Goal: Check status: Check status

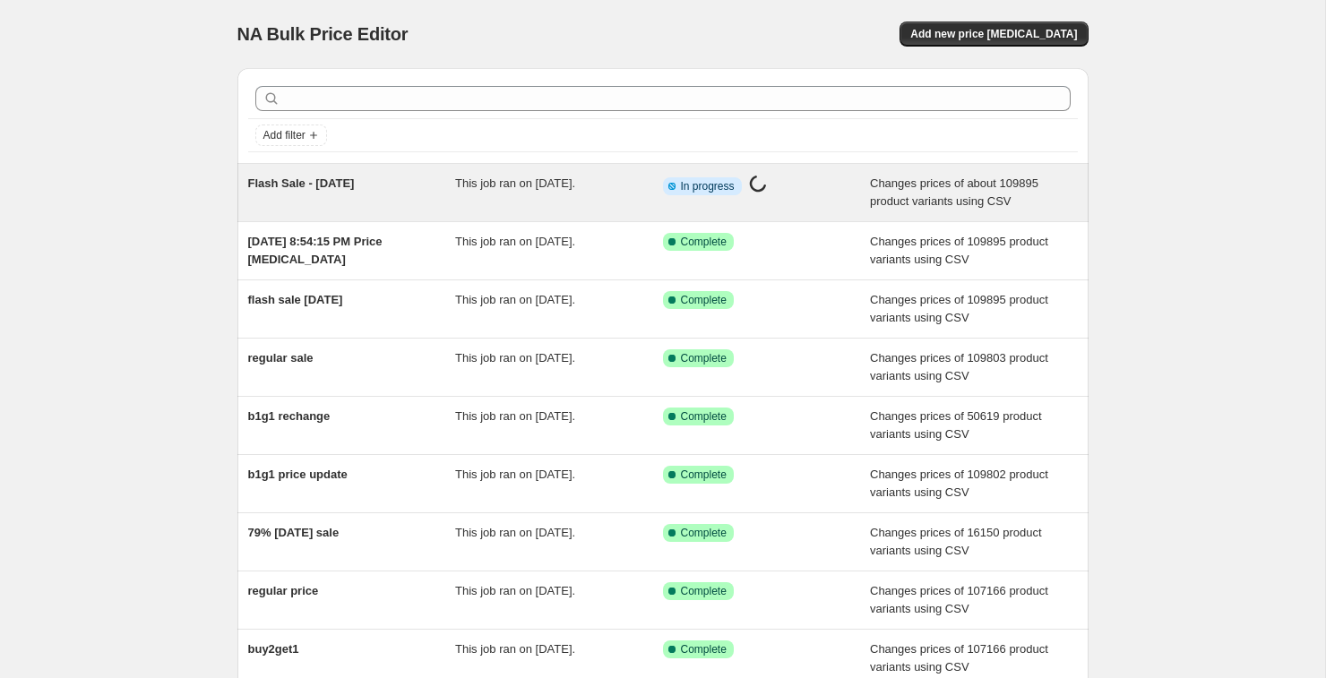
click at [491, 187] on span "This job ran on [DATE]." at bounding box center [515, 182] width 120 height 13
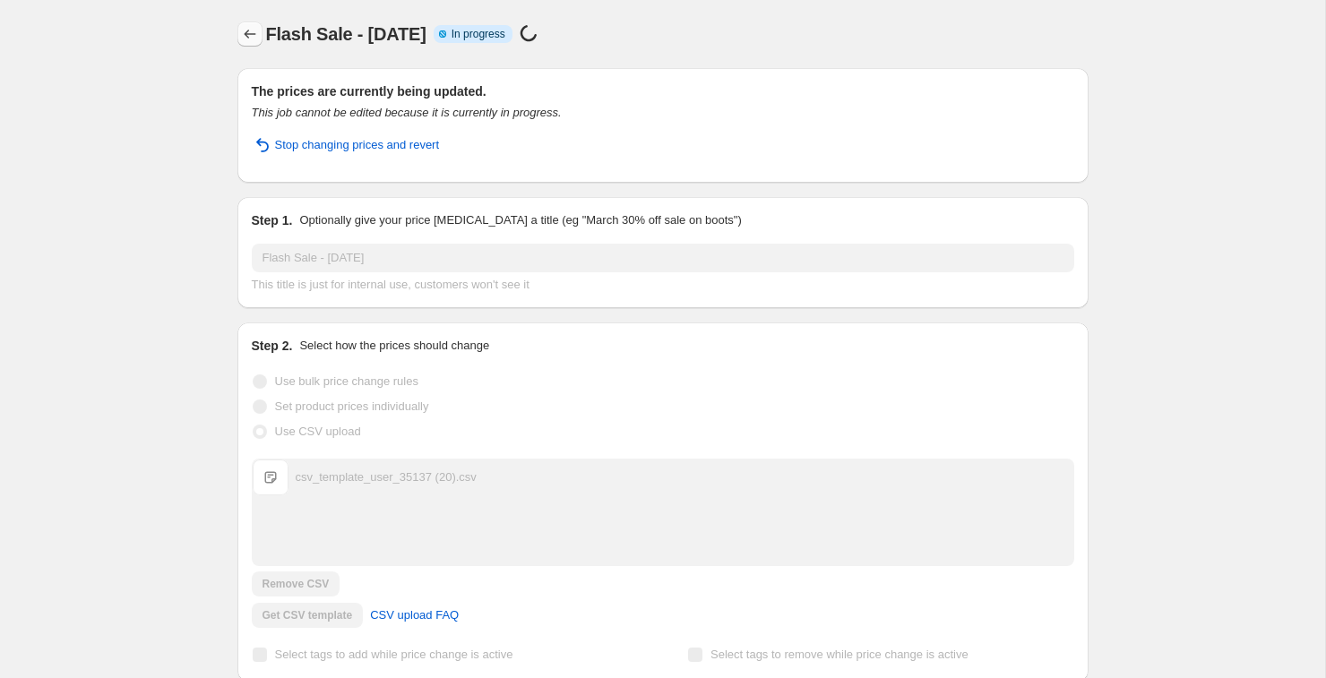
click at [246, 30] on icon "Price change jobs" at bounding box center [250, 34] width 18 height 18
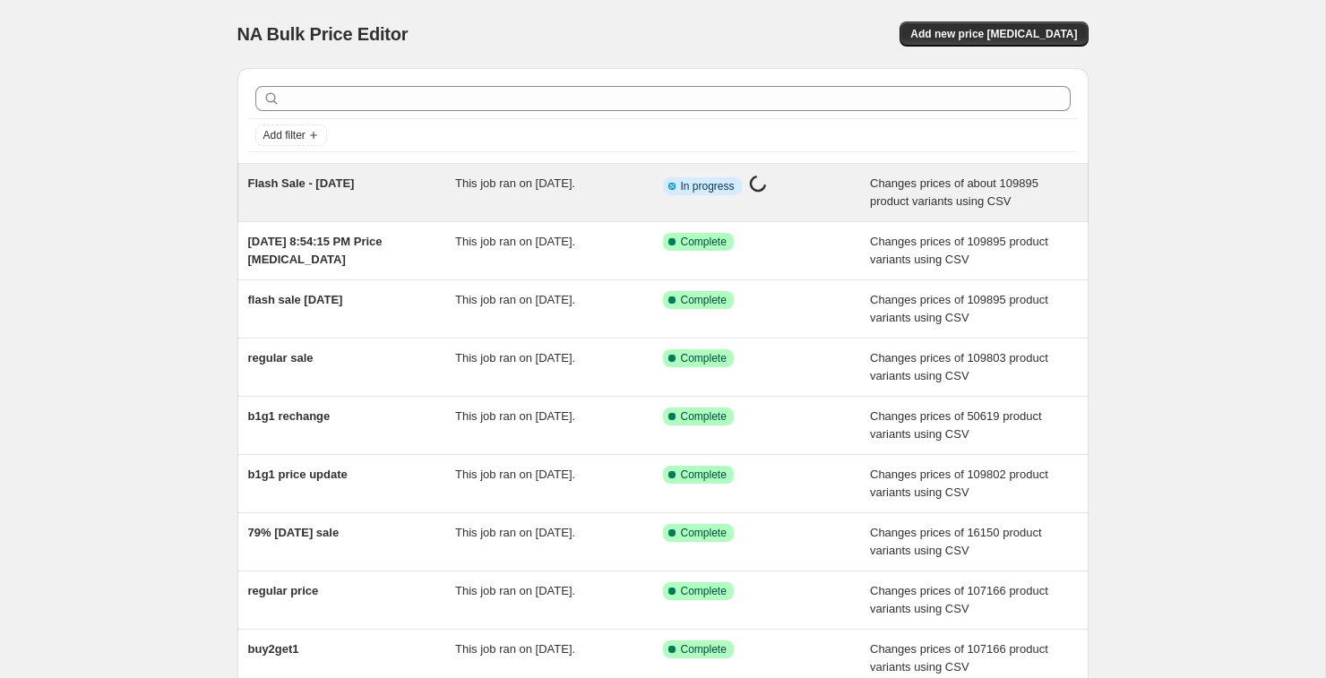
click at [742, 192] on span "Info Partially complete In progress" at bounding box center [702, 186] width 79 height 18
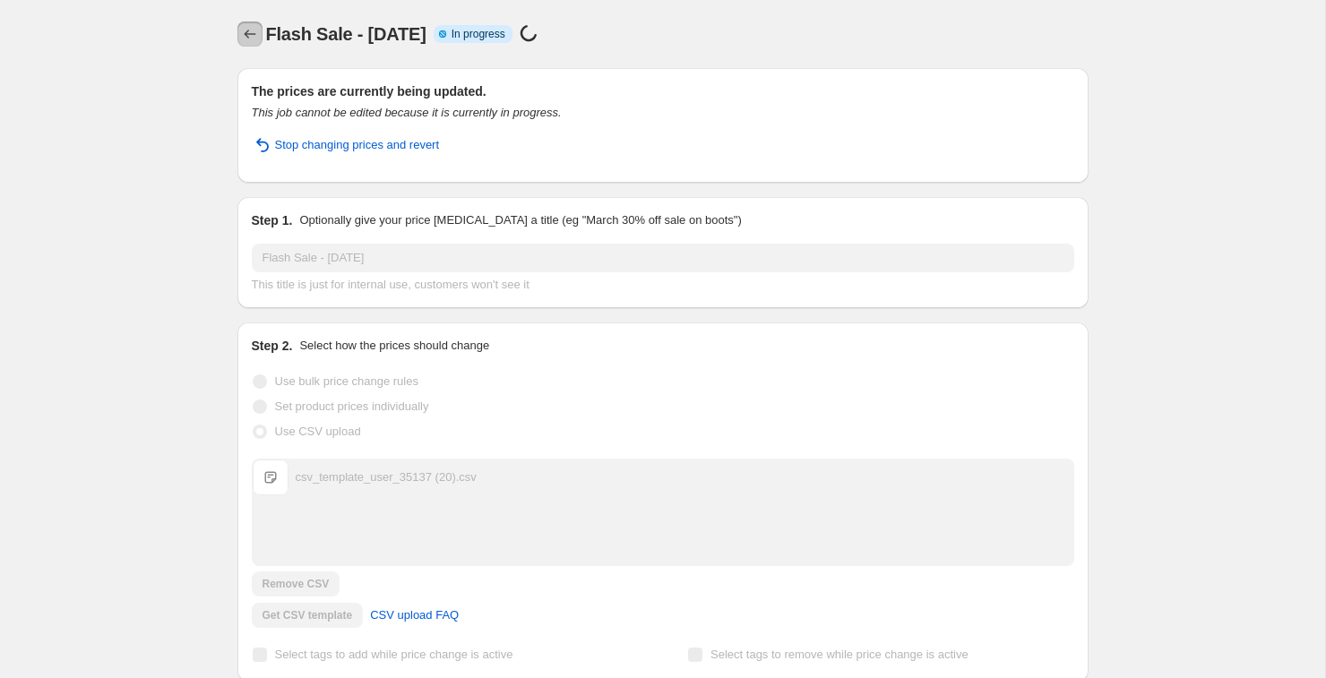
click at [249, 27] on icon "Price change jobs" at bounding box center [250, 34] width 18 height 18
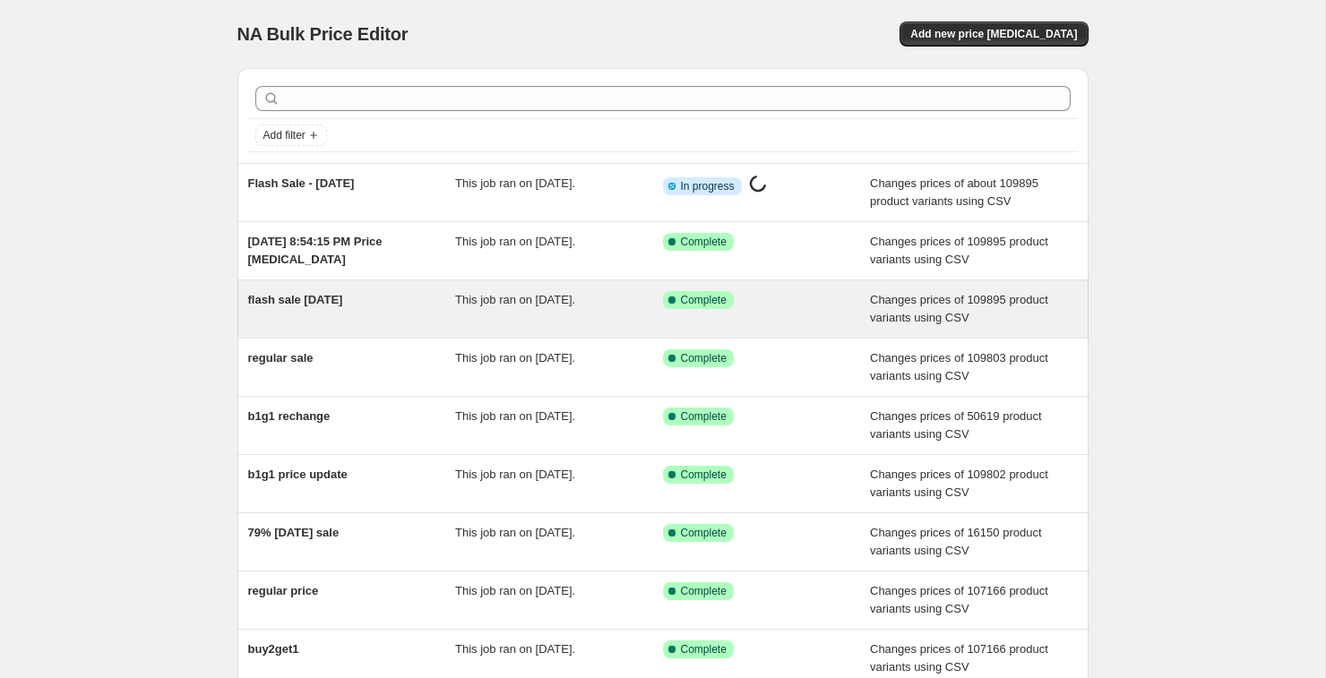
click at [343, 305] on span "flash sale [DATE]" at bounding box center [295, 299] width 95 height 13
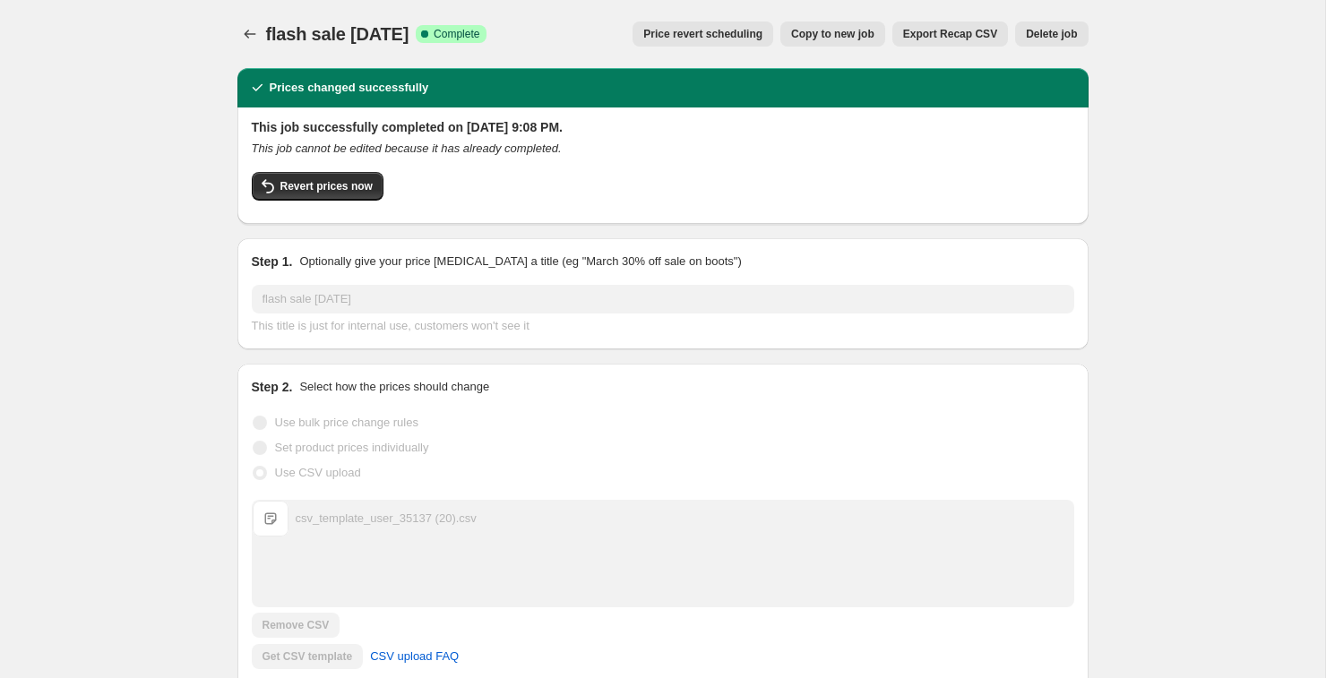
click at [249, 34] on icon "Price change jobs" at bounding box center [250, 34] width 12 height 9
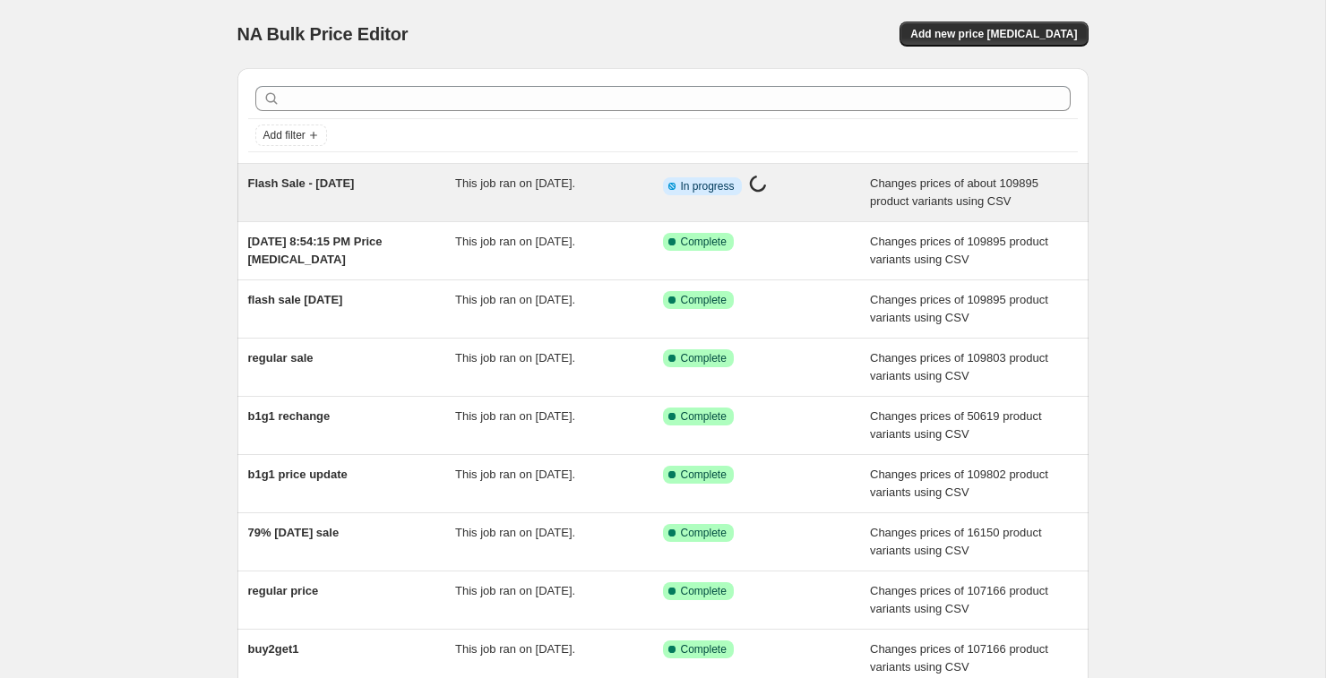
click at [450, 208] on div "Flash Sale - [DATE]" at bounding box center [352, 193] width 208 height 36
